Goal: Navigation & Orientation: Find specific page/section

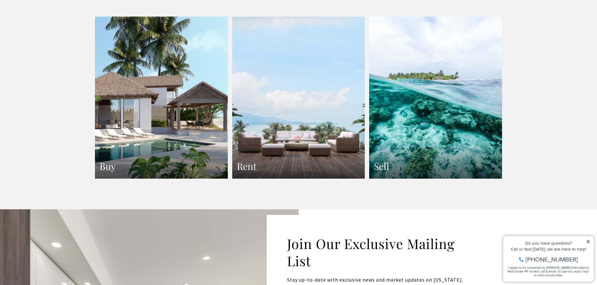
scroll to position [1128, 0]
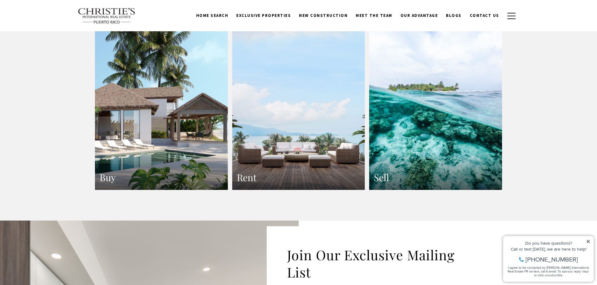
click at [282, 138] on link "Rent" at bounding box center [298, 109] width 133 height 163
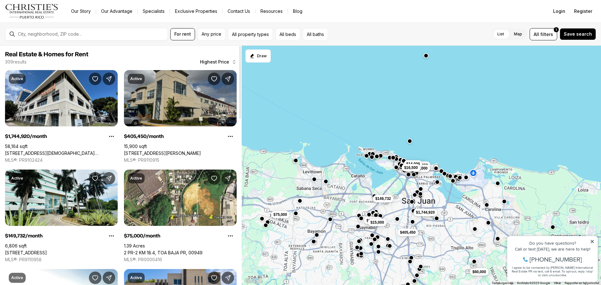
click at [220, 60] on span "Highest Price" at bounding box center [214, 62] width 29 height 5
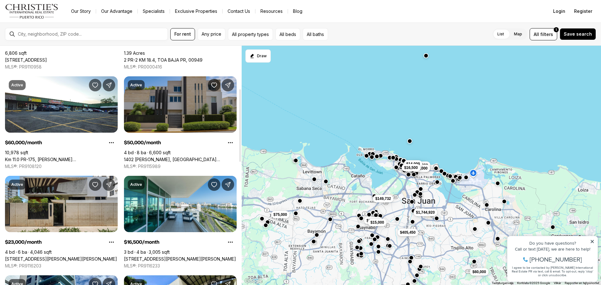
scroll to position [219, 0]
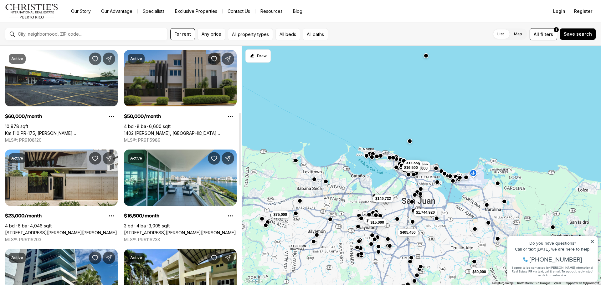
click at [162, 131] on link "1402 LUCHETTI, SAN JUAN PR, 00907" at bounding box center [180, 134] width 113 height 6
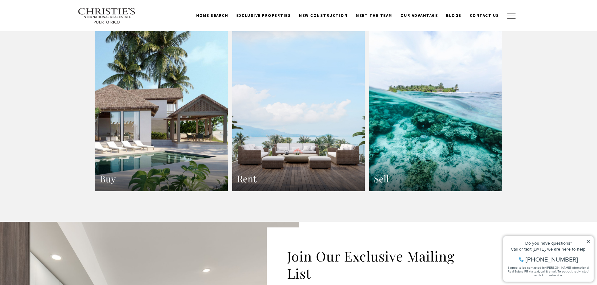
scroll to position [1128, 0]
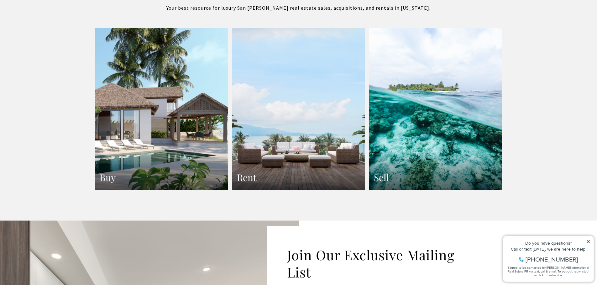
drag, startPoint x: 113, startPoint y: 72, endPoint x: 127, endPoint y: 67, distance: 14.8
click at [113, 72] on link "Buy" at bounding box center [161, 109] width 133 height 163
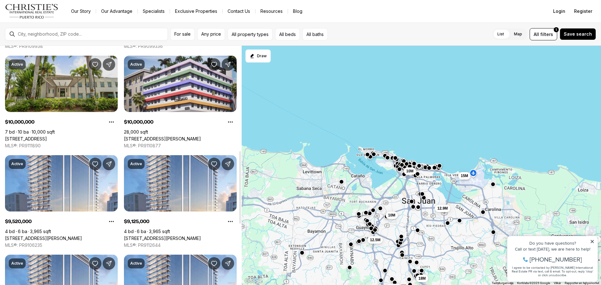
scroll to position [439, 0]
